Goal: Obtain resource: Download file/media

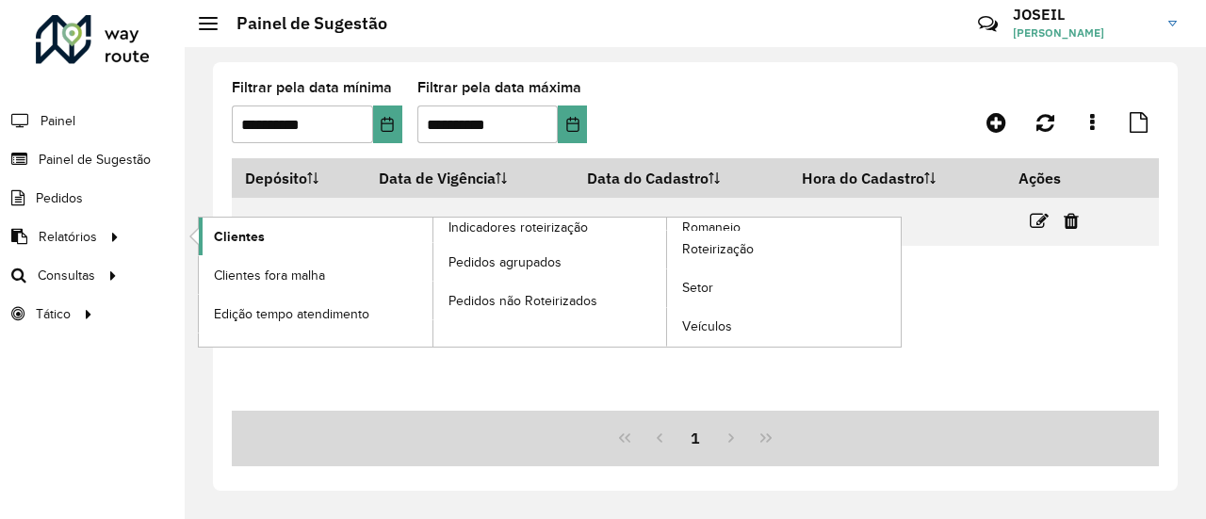
click at [252, 230] on span "Clientes" at bounding box center [239, 237] width 51 height 20
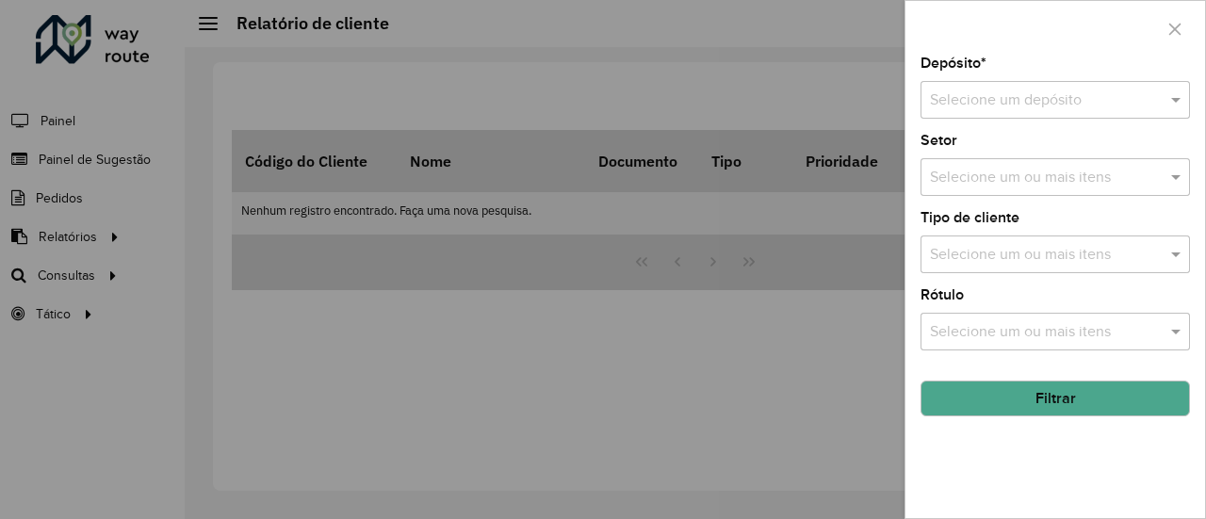
click at [971, 93] on input "text" at bounding box center [1036, 101] width 213 height 23
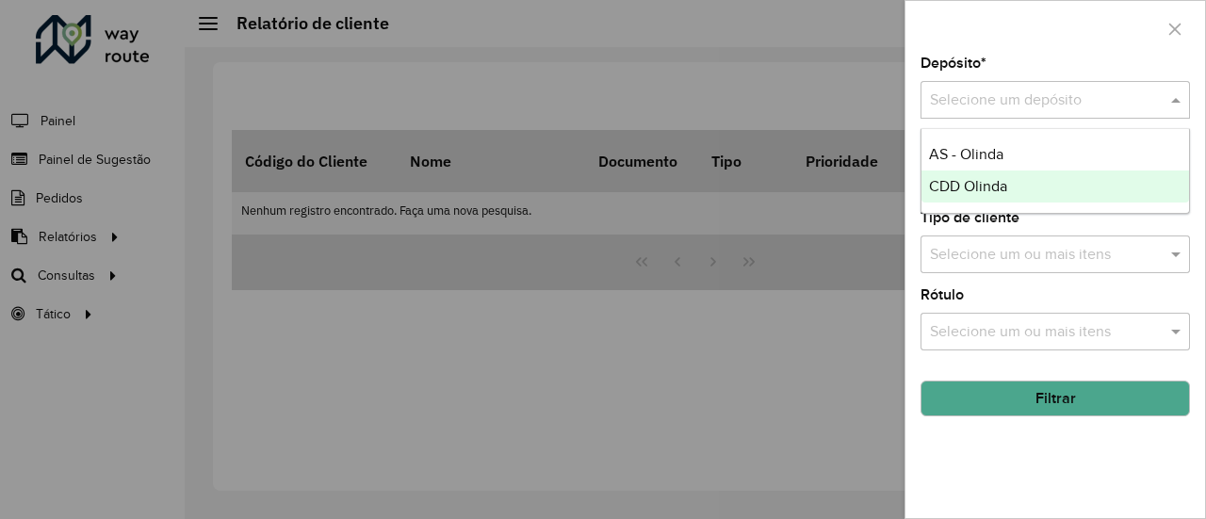
click at [966, 189] on span "CDD Olinda" at bounding box center [968, 186] width 78 height 16
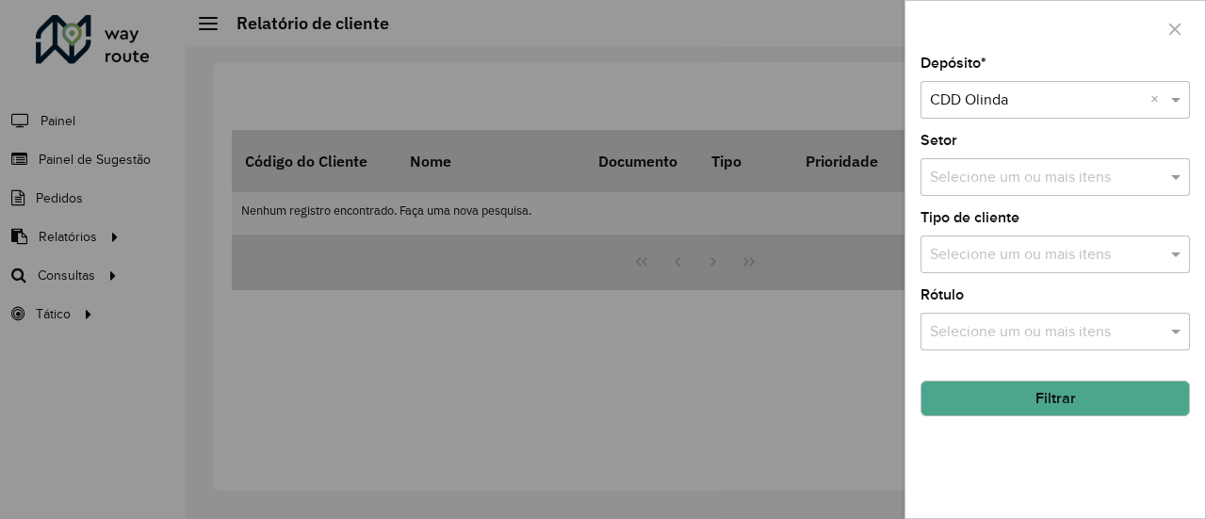
click at [1050, 399] on button "Filtrar" at bounding box center [1056, 399] width 270 height 36
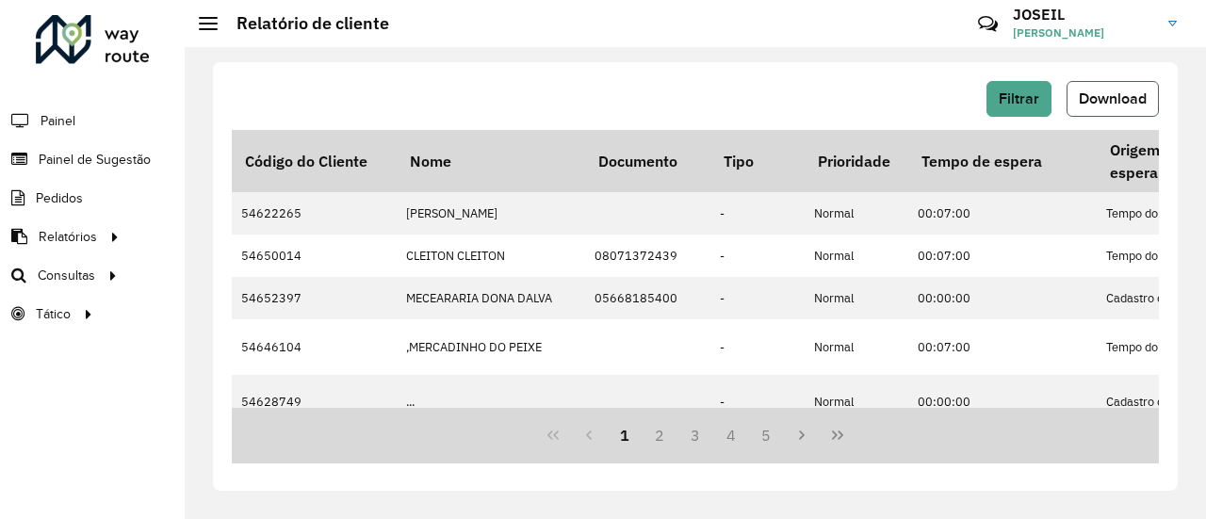
click at [1116, 100] on span "Download" at bounding box center [1113, 98] width 68 height 16
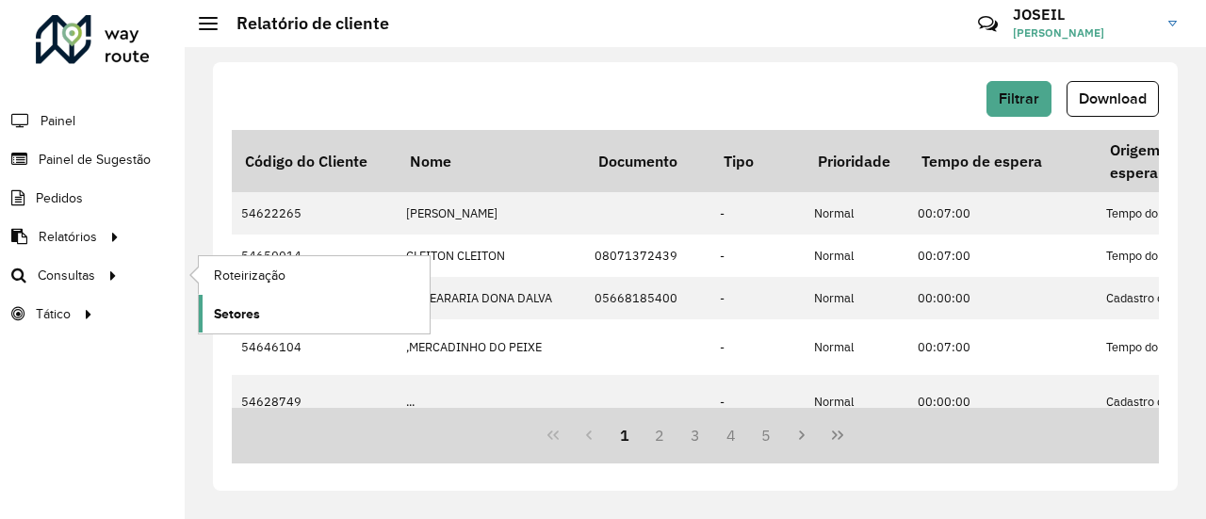
click at [230, 326] on link "Setores" at bounding box center [314, 314] width 231 height 38
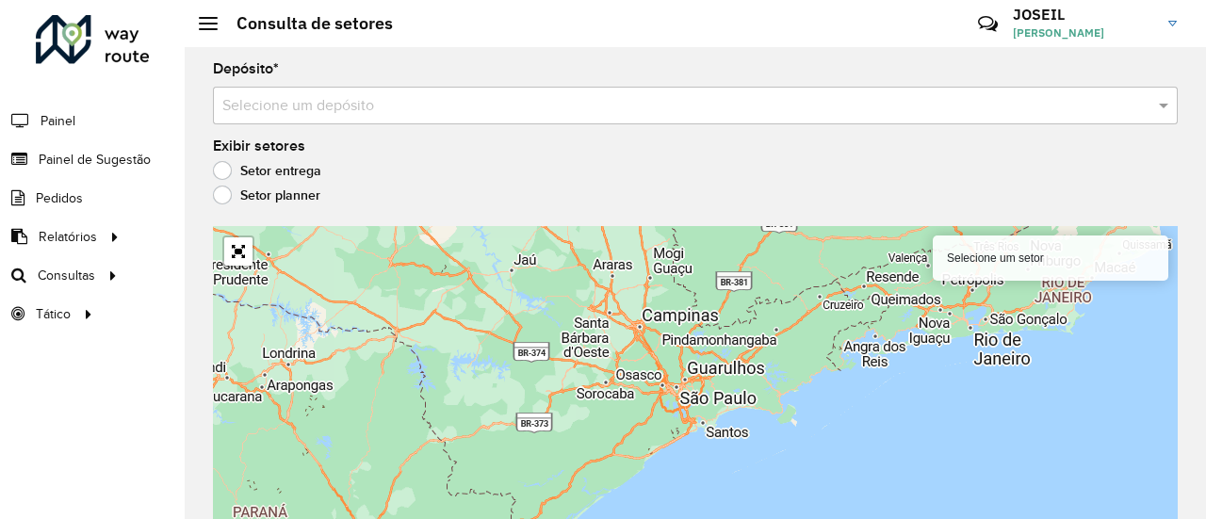
click at [315, 95] on input "text" at bounding box center [676, 106] width 909 height 23
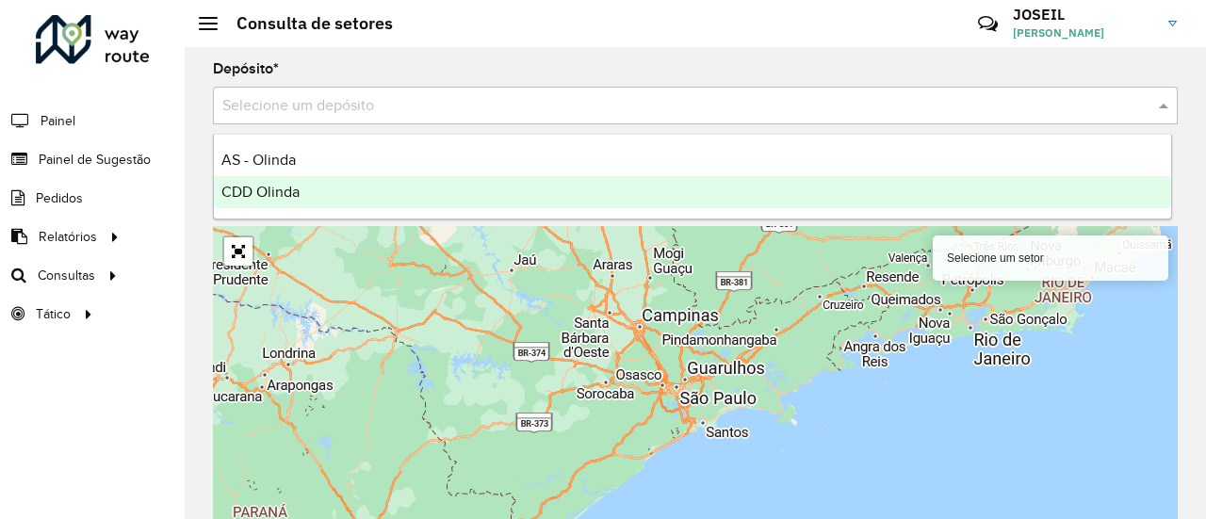
click at [251, 182] on div "CDD Olinda" at bounding box center [693, 192] width 958 height 32
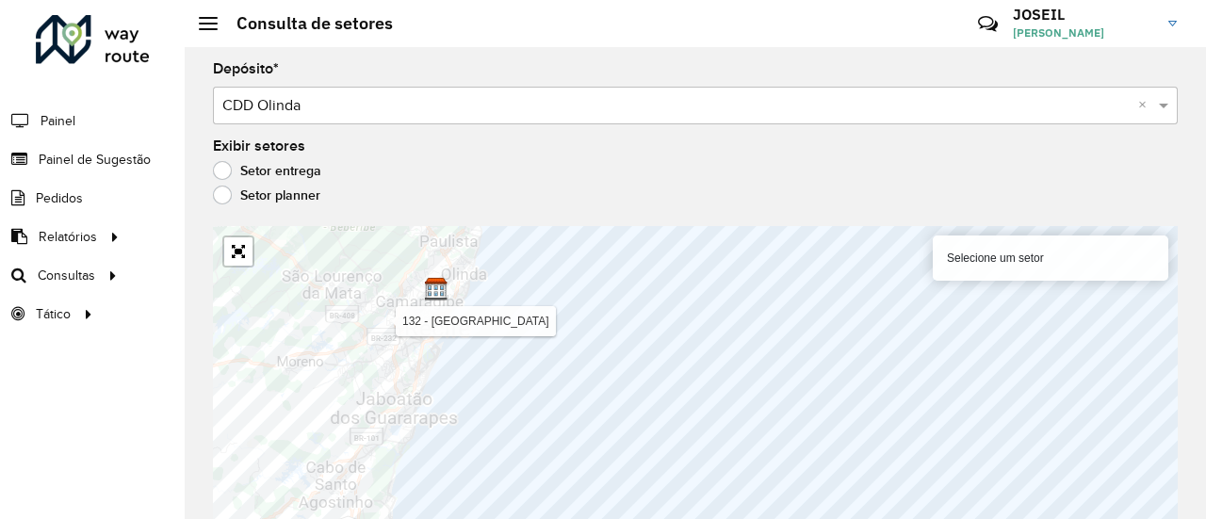
scroll to position [17, 0]
